Goal: Entertainment & Leisure: Browse casually

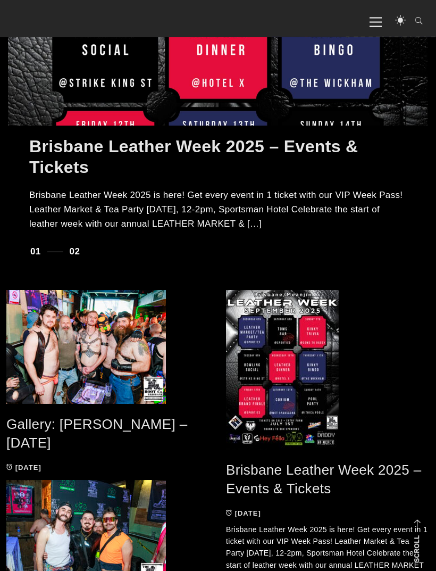
scroll to position [341, 0]
click at [85, 429] on link "Gallery: [PERSON_NAME] – [DATE]" at bounding box center [96, 433] width 181 height 35
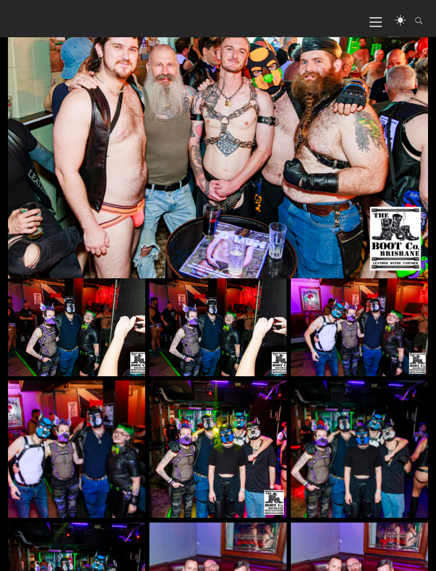
scroll to position [236, 0]
click at [51, 346] on img at bounding box center [76, 327] width 137 height 98
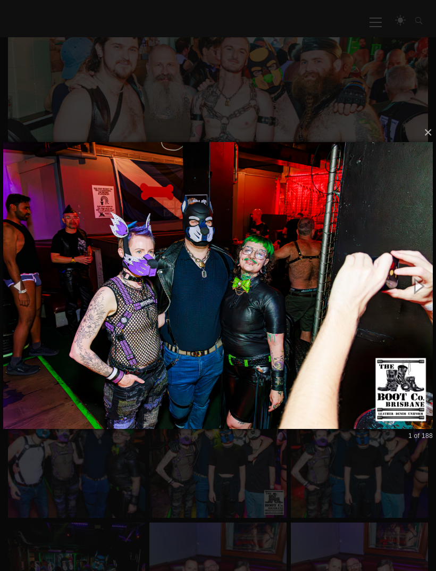
click at [106, 376] on img at bounding box center [218, 285] width 430 height 329
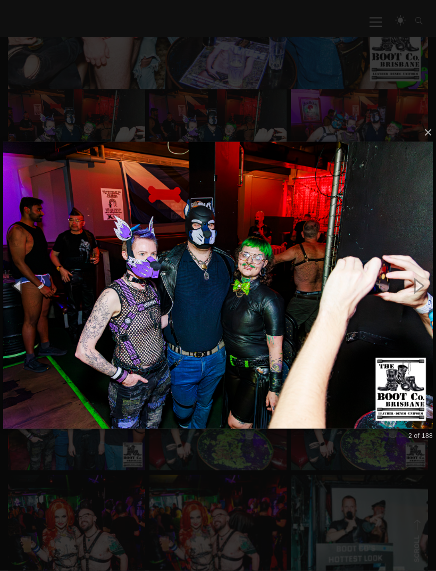
scroll to position [425, 0]
click at [416, 144] on button "×" at bounding box center [221, 132] width 430 height 23
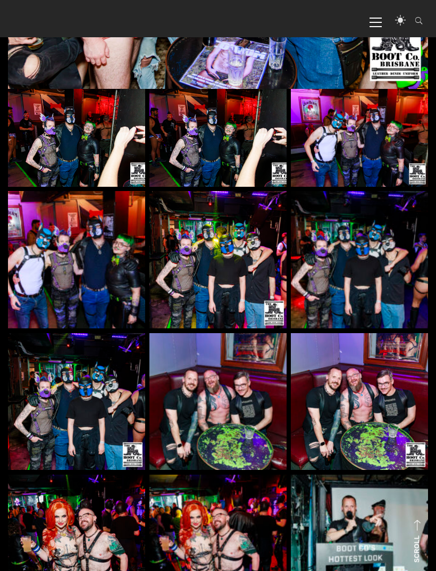
click at [57, 280] on img at bounding box center [76, 259] width 137 height 137
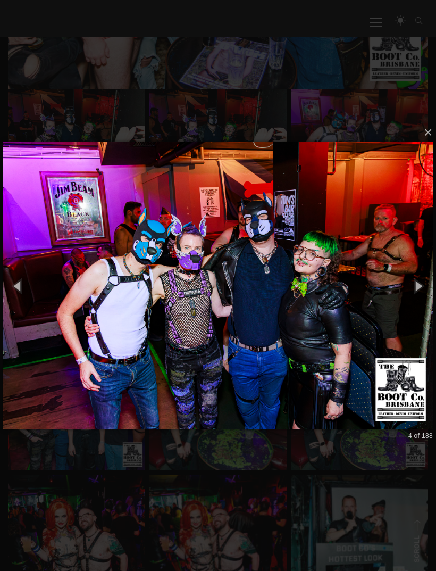
click at [428, 144] on button "×" at bounding box center [221, 132] width 430 height 23
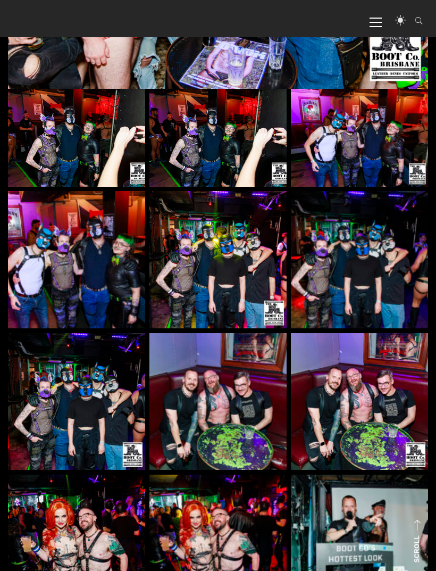
click at [38, 264] on img at bounding box center [76, 259] width 137 height 137
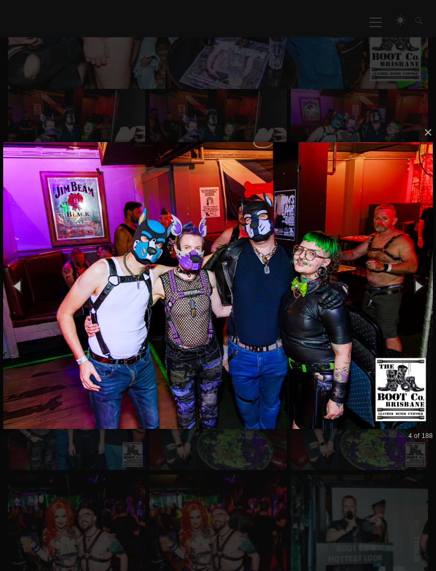
click at [434, 144] on button "×" at bounding box center [221, 132] width 430 height 23
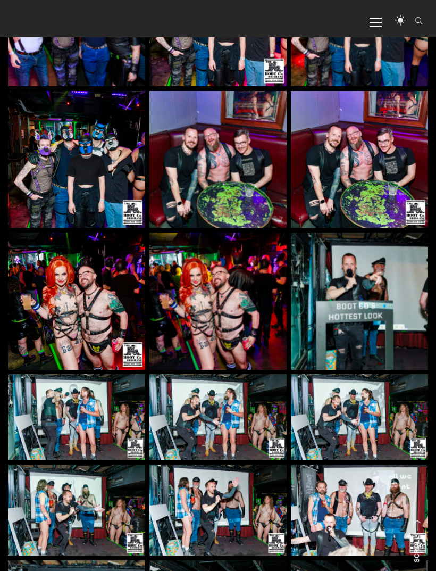
scroll to position [671, 0]
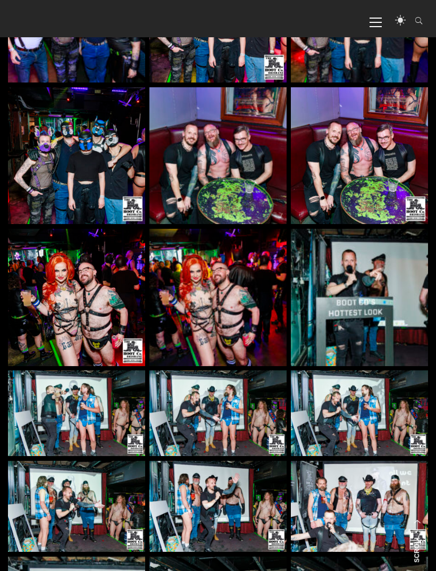
click at [44, 295] on img at bounding box center [76, 297] width 137 height 137
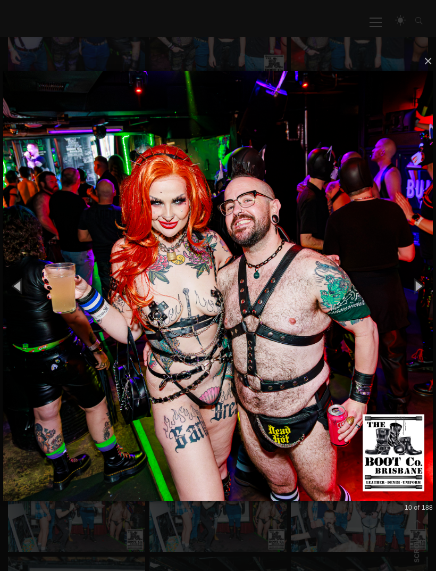
click at [63, 302] on img at bounding box center [218, 285] width 430 height 473
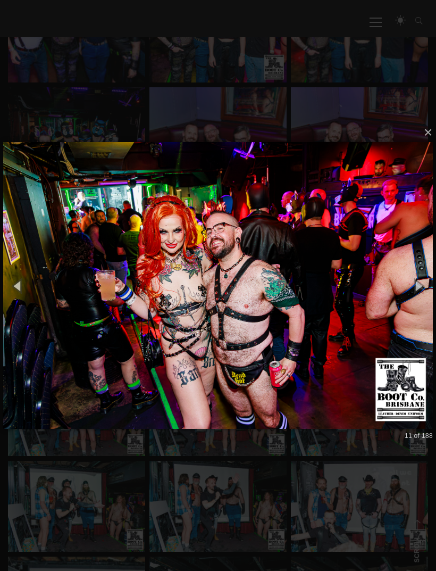
click at [428, 144] on button "×" at bounding box center [221, 132] width 430 height 23
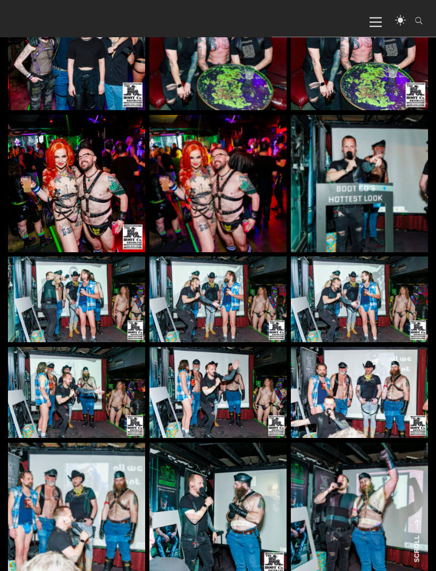
scroll to position [788, 0]
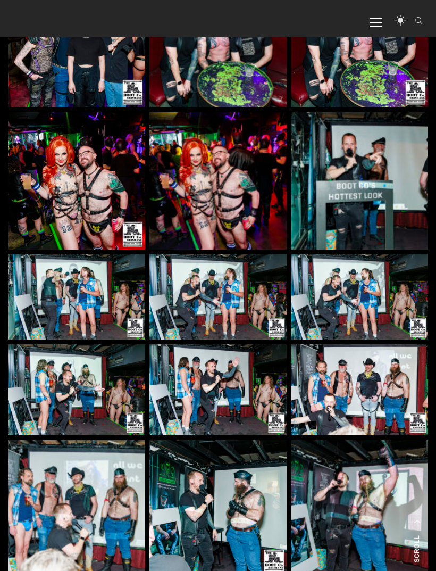
click at [55, 295] on img at bounding box center [76, 297] width 137 height 86
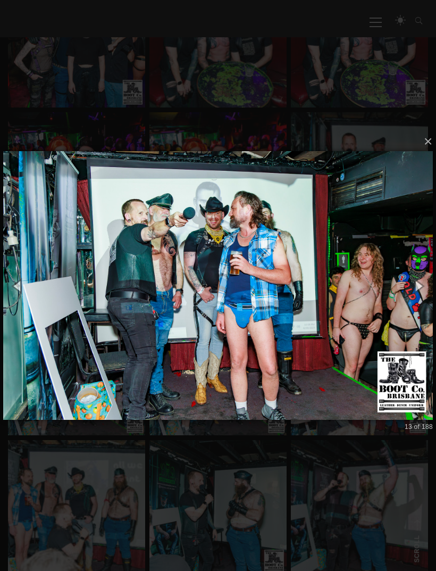
click at [431, 153] on button "×" at bounding box center [221, 141] width 430 height 23
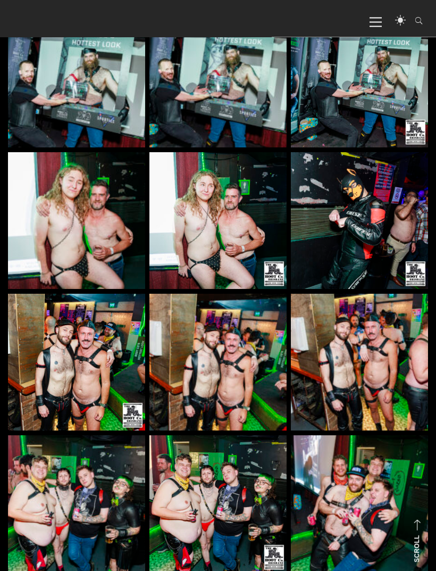
scroll to position [1455, 0]
click at [40, 270] on img at bounding box center [76, 220] width 137 height 137
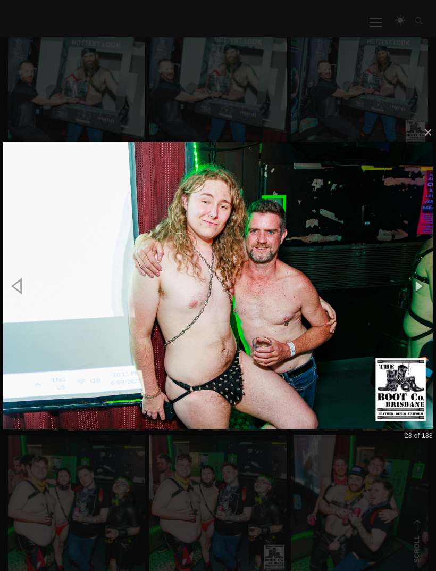
click at [432, 144] on button "×" at bounding box center [221, 132] width 430 height 23
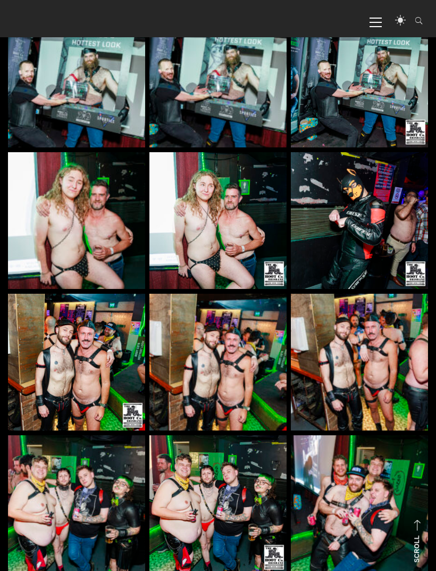
click at [278, 249] on img at bounding box center [218, 220] width 137 height 137
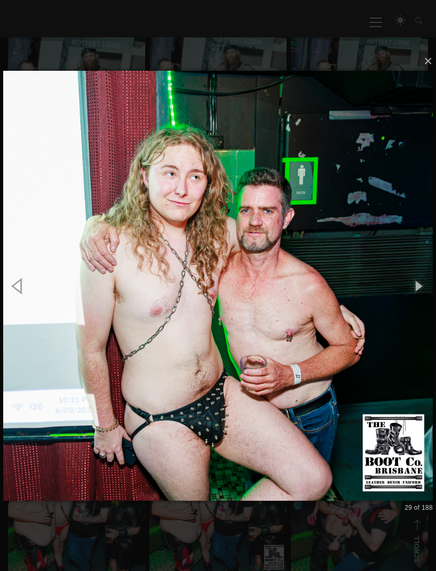
click at [431, 73] on button "×" at bounding box center [221, 60] width 430 height 23
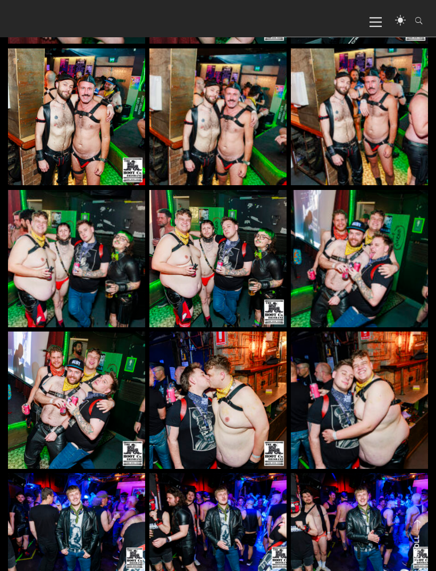
scroll to position [1700, 0]
click at [48, 284] on img at bounding box center [76, 258] width 137 height 137
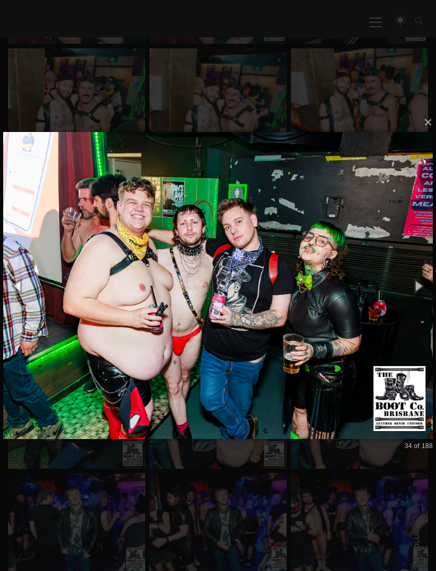
click at [424, 134] on button "×" at bounding box center [221, 122] width 430 height 23
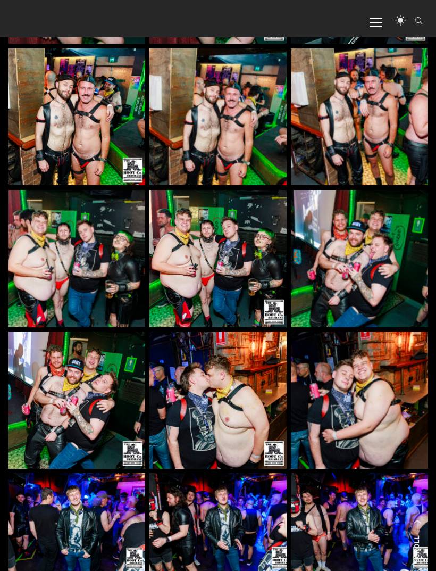
click at [385, 214] on img at bounding box center [359, 258] width 137 height 137
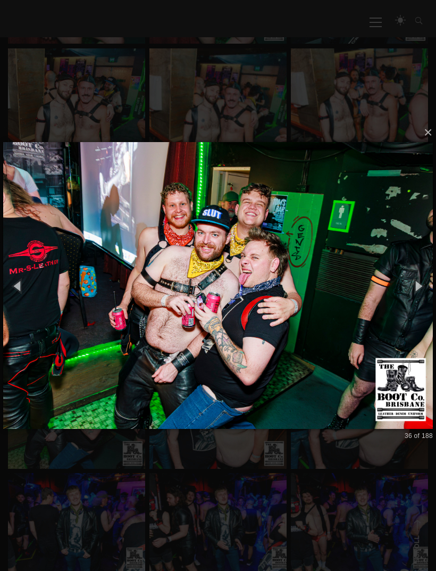
click at [424, 144] on button "×" at bounding box center [221, 132] width 430 height 23
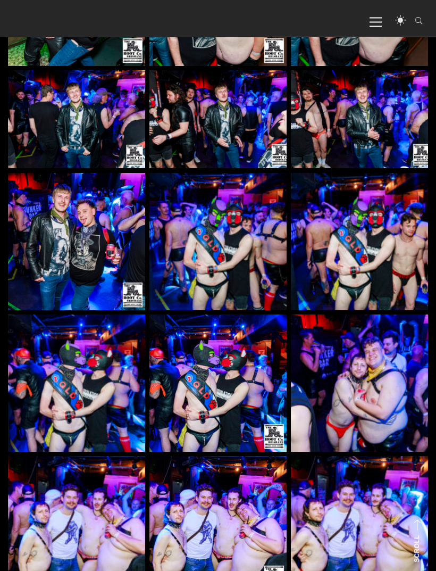
scroll to position [2103, 0]
click at [386, 212] on img at bounding box center [359, 241] width 137 height 137
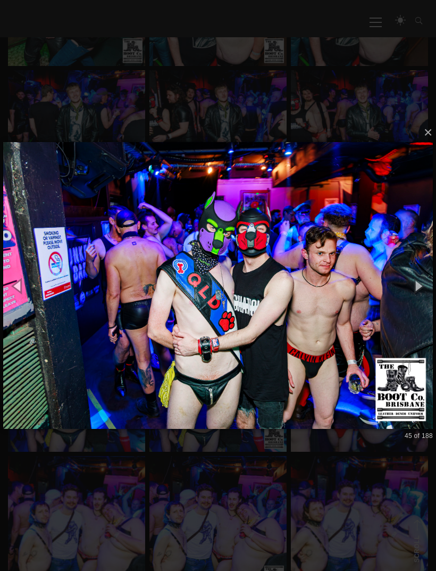
click at [432, 144] on button "×" at bounding box center [221, 132] width 430 height 23
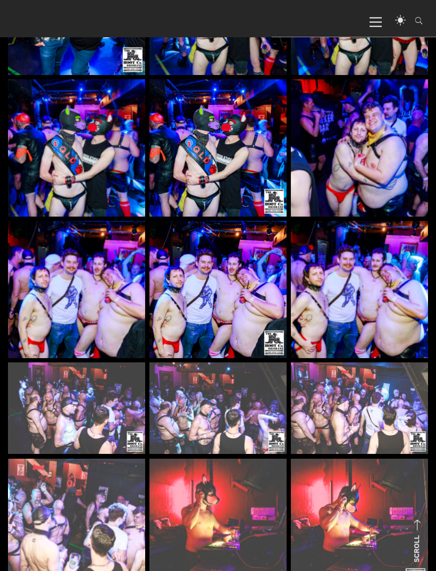
scroll to position [2338, 0]
click at [43, 295] on img at bounding box center [76, 289] width 137 height 137
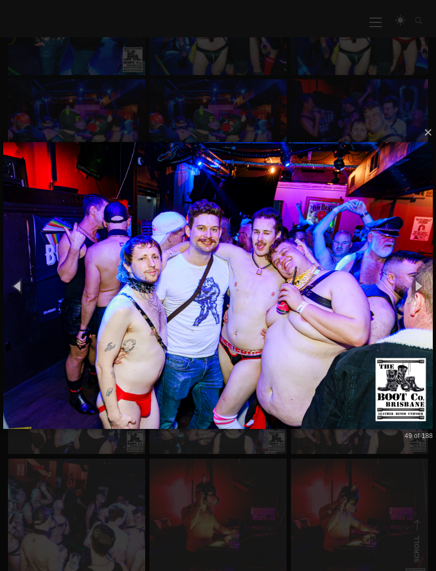
click at [430, 144] on button "×" at bounding box center [221, 132] width 430 height 23
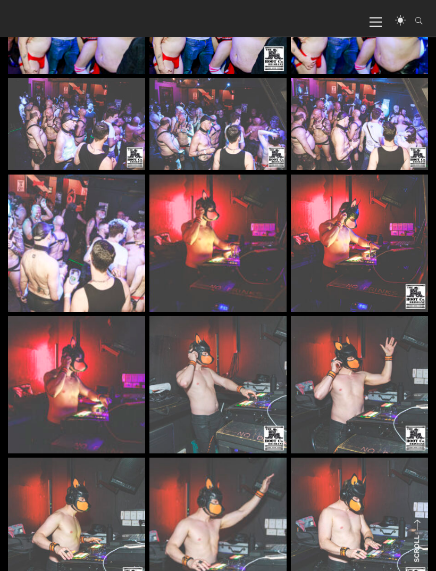
scroll to position [2623, 0]
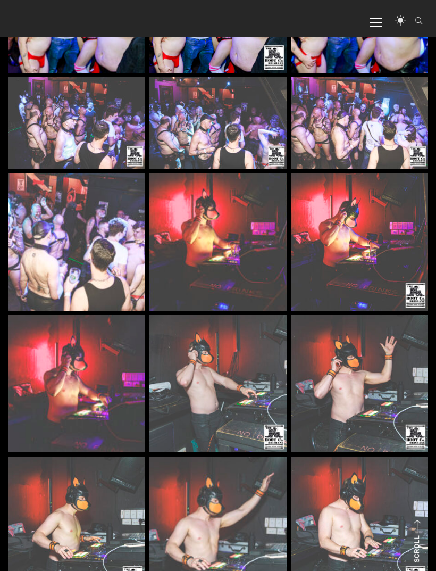
click at [400, 144] on img at bounding box center [359, 123] width 137 height 92
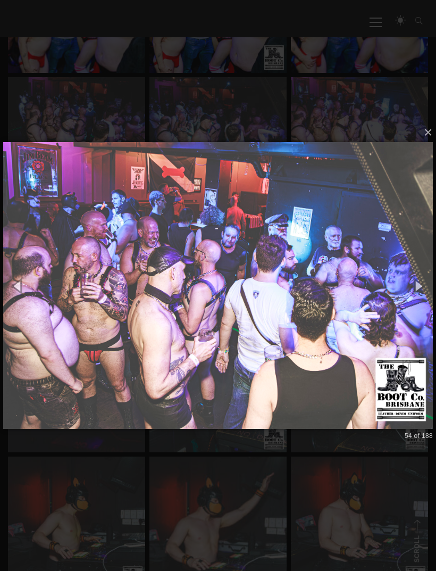
click at [425, 144] on button "×" at bounding box center [221, 132] width 430 height 23
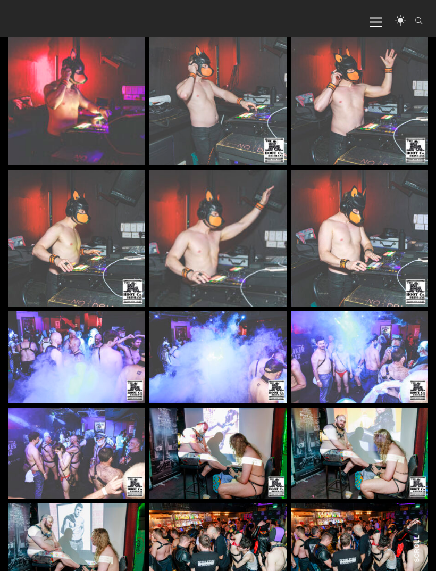
scroll to position [2914, 0]
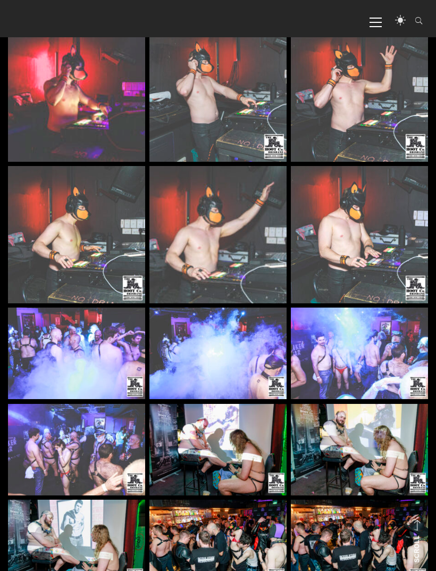
click at [379, 360] on img at bounding box center [359, 354] width 137 height 92
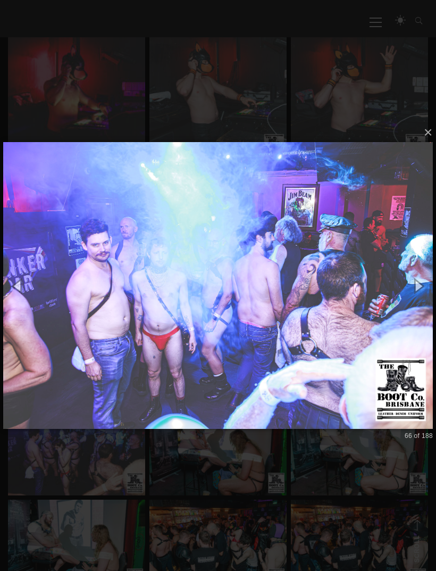
click at [427, 144] on button "×" at bounding box center [221, 132] width 430 height 23
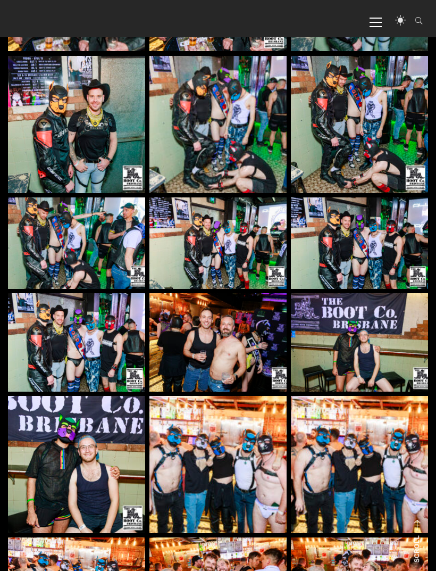
scroll to position [3945, 0]
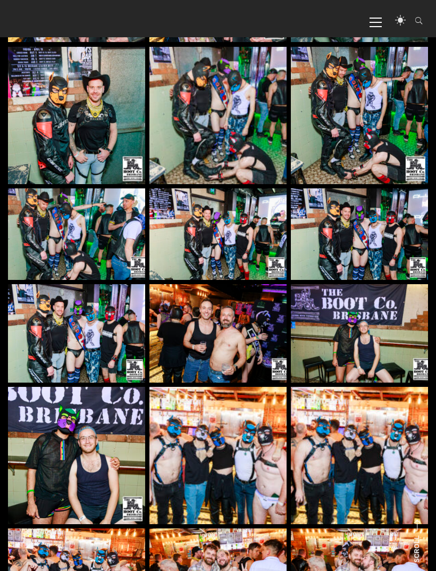
click at [266, 318] on img at bounding box center [218, 333] width 137 height 98
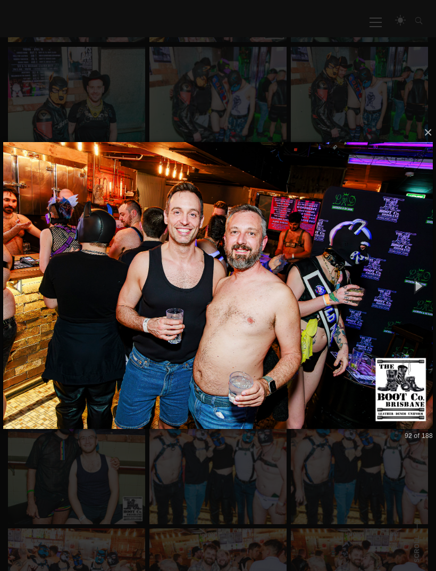
click at [430, 144] on button "×" at bounding box center [221, 132] width 430 height 23
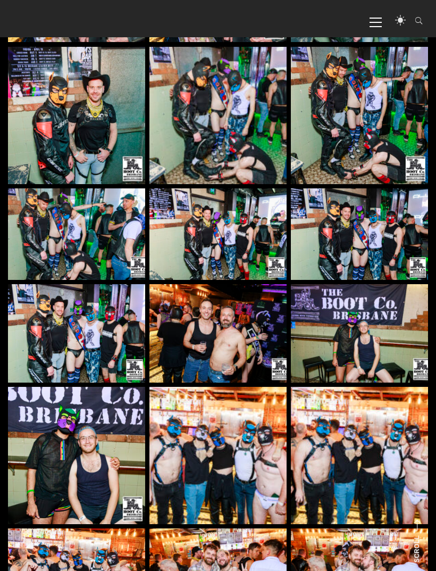
click at [388, 340] on img at bounding box center [359, 333] width 137 height 98
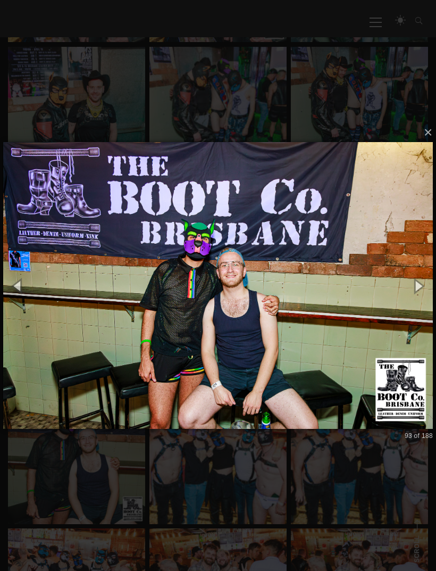
click at [425, 144] on button "×" at bounding box center [221, 132] width 430 height 23
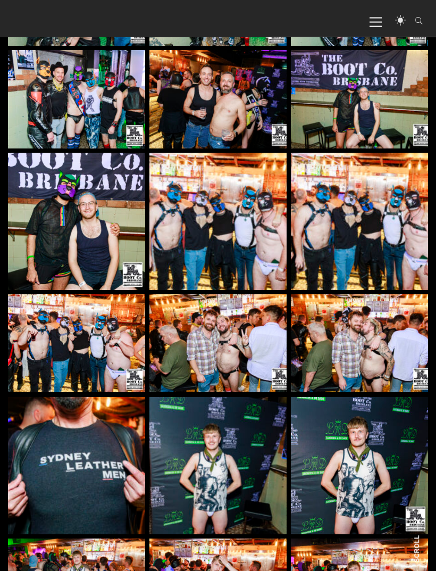
click at [276, 247] on img at bounding box center [218, 221] width 137 height 137
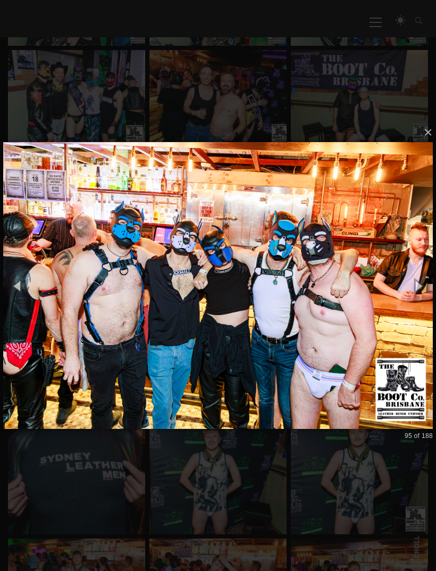
click at [428, 144] on button "×" at bounding box center [221, 132] width 430 height 23
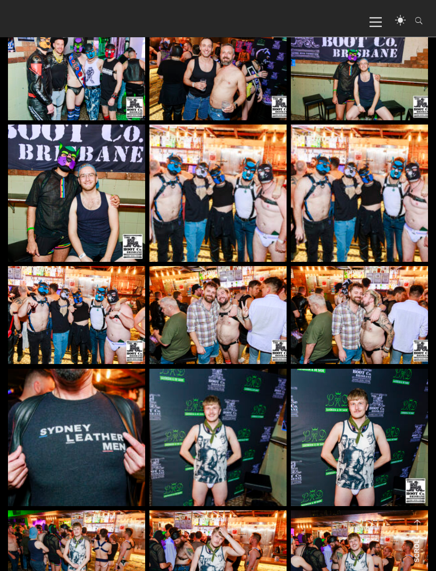
scroll to position [4210, 0]
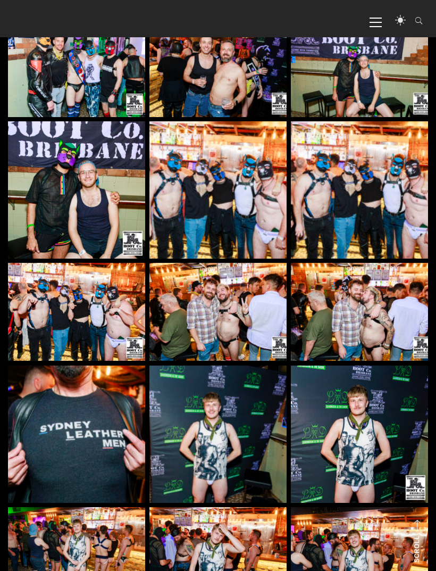
click at [43, 306] on img at bounding box center [76, 312] width 137 height 98
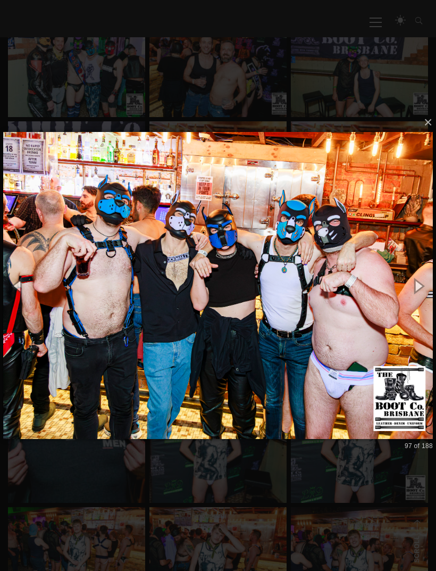
click at [424, 134] on button "×" at bounding box center [221, 122] width 430 height 23
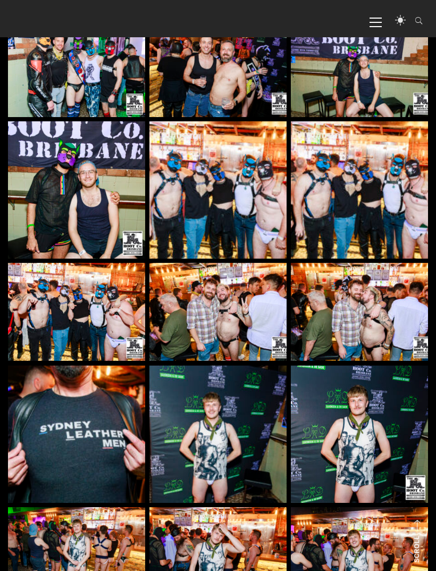
click at [393, 332] on img at bounding box center [359, 312] width 137 height 98
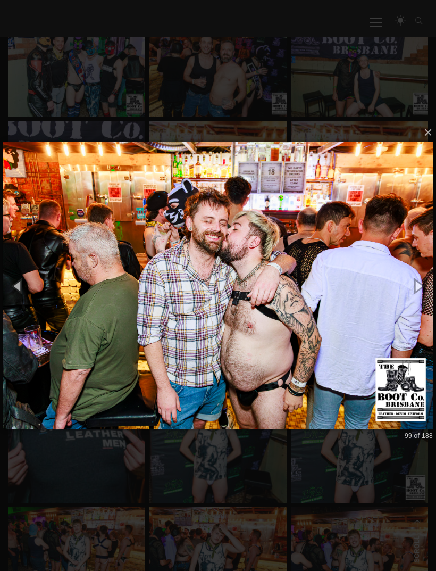
click at [430, 144] on button "×" at bounding box center [221, 132] width 430 height 23
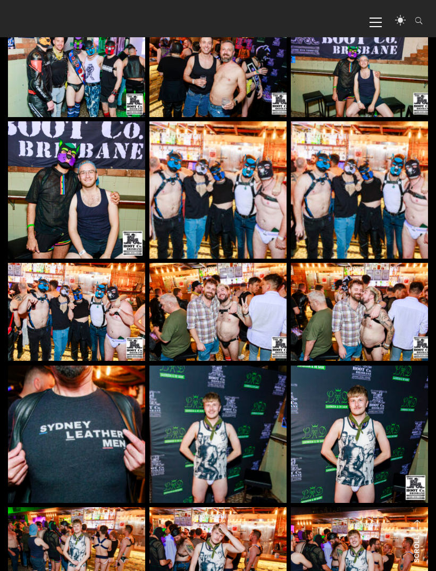
click at [171, 340] on img at bounding box center [218, 312] width 137 height 98
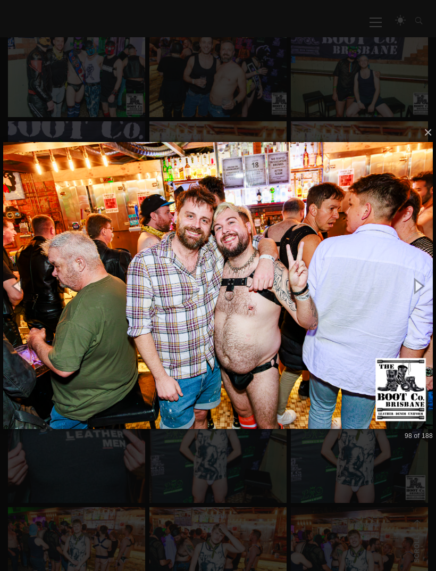
click at [429, 144] on button "×" at bounding box center [221, 132] width 430 height 23
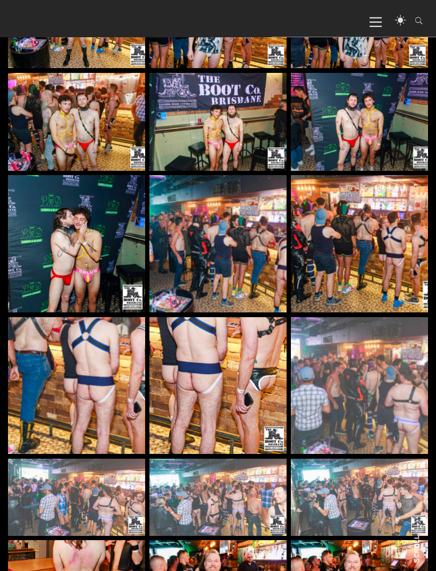
scroll to position [4748, 0]
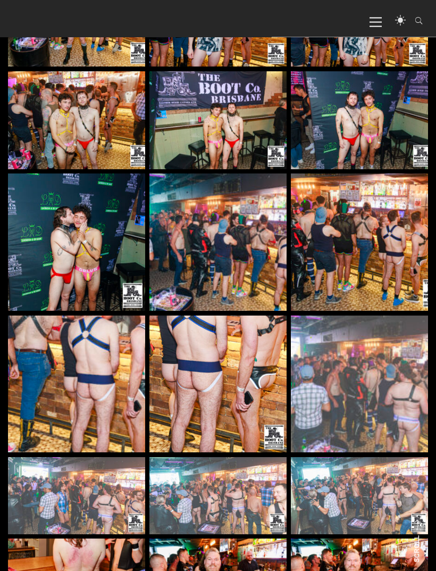
click at [398, 280] on img at bounding box center [359, 242] width 137 height 137
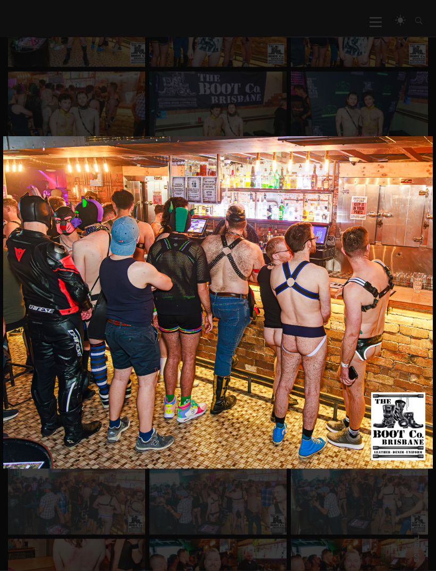
scroll to position [4749, 0]
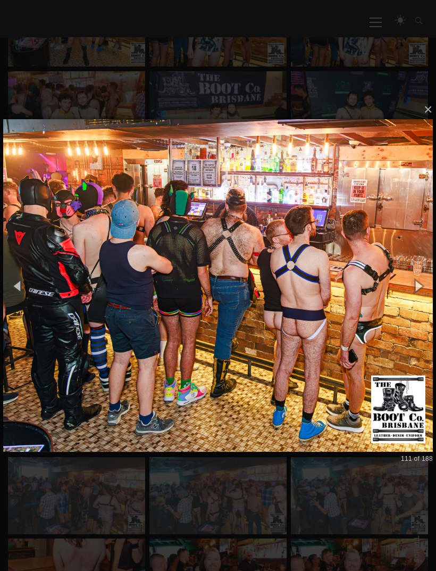
click at [430, 121] on button "×" at bounding box center [221, 109] width 430 height 23
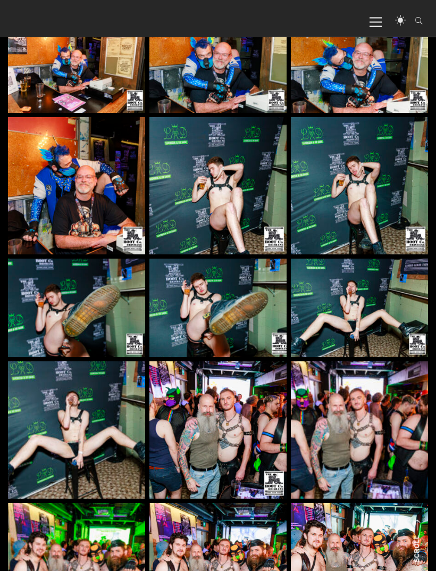
scroll to position [5369, 0]
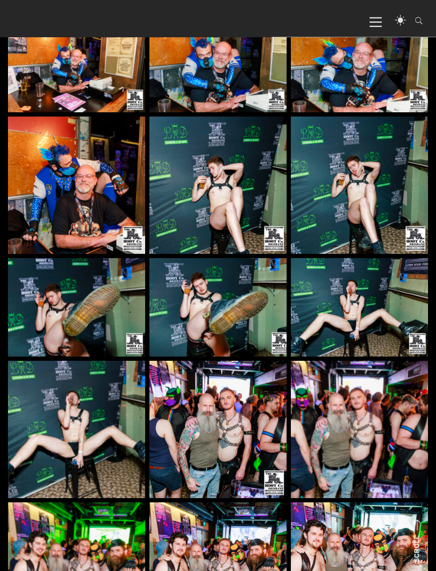
click at [392, 329] on img at bounding box center [359, 308] width 137 height 98
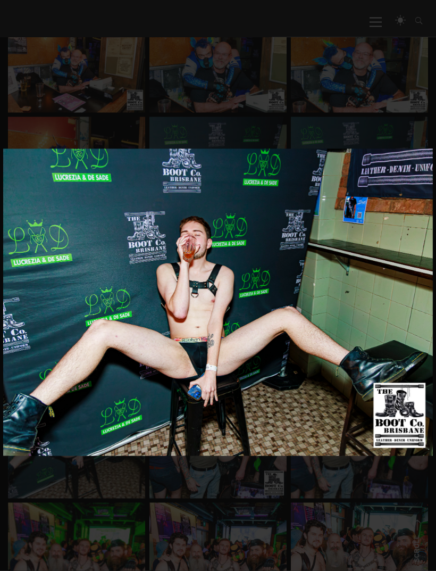
scroll to position [5369, 0]
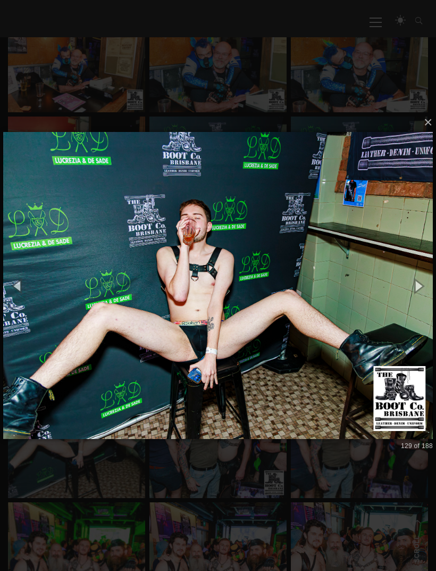
click at [431, 134] on button "×" at bounding box center [221, 122] width 430 height 23
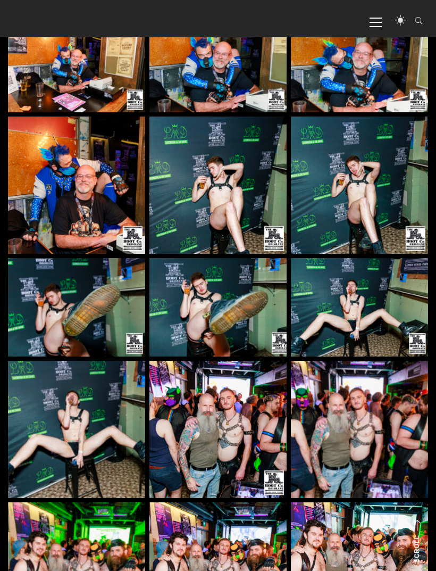
click at [262, 314] on img at bounding box center [218, 307] width 137 height 98
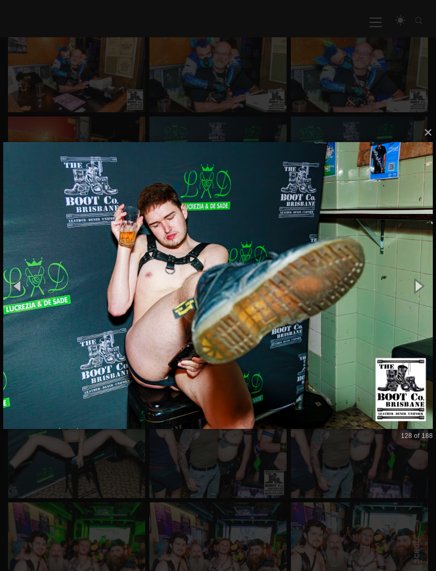
click at [430, 144] on button "×" at bounding box center [221, 132] width 430 height 23
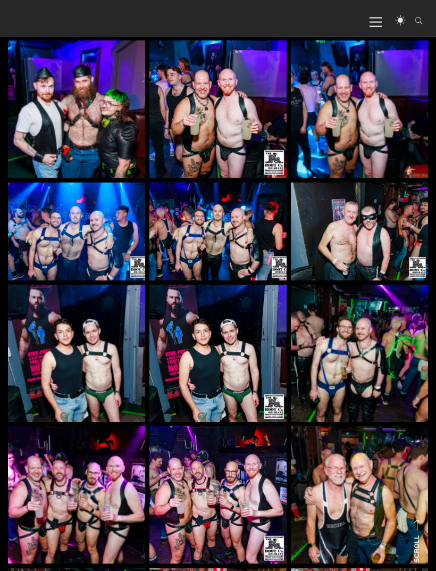
scroll to position [7265, 0]
click at [36, 250] on img at bounding box center [76, 232] width 137 height 98
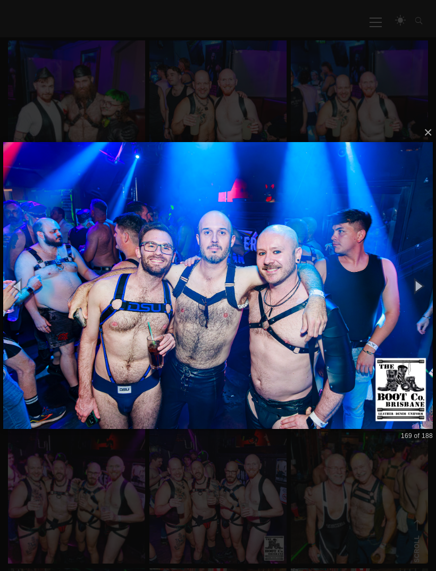
click at [425, 144] on button "×" at bounding box center [221, 132] width 430 height 23
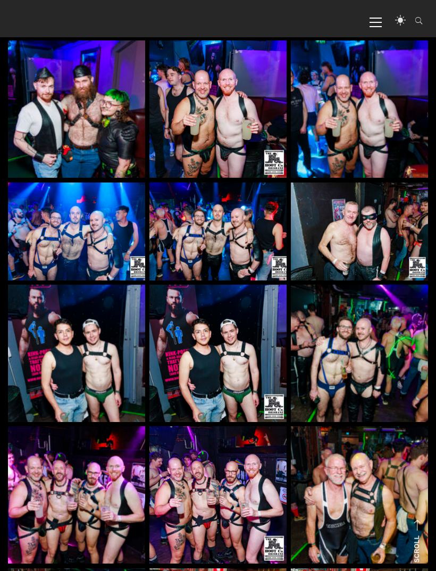
click at [386, 250] on img at bounding box center [359, 232] width 137 height 98
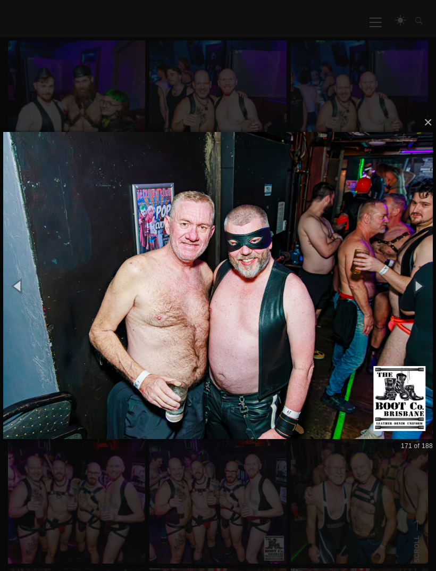
click at [422, 134] on button "×" at bounding box center [221, 122] width 430 height 23
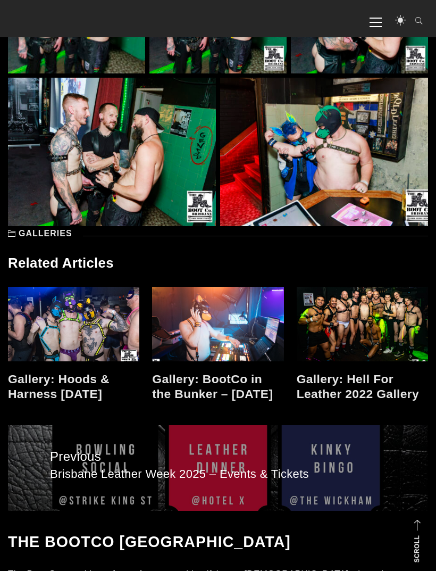
scroll to position [8174, 0]
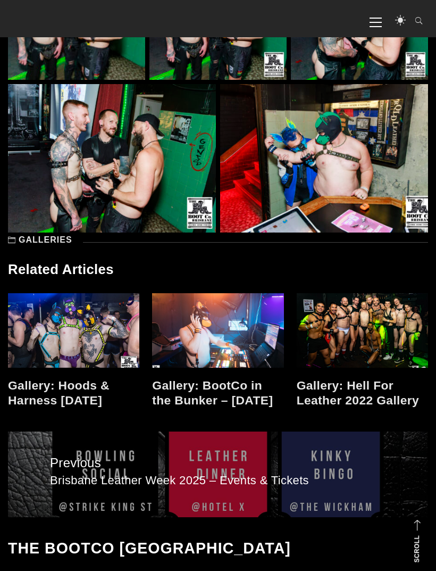
click at [392, 343] on link at bounding box center [362, 330] width 131 height 74
